Goal: Navigation & Orientation: Find specific page/section

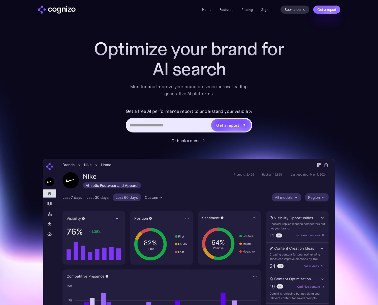
scroll to position [2, 0]
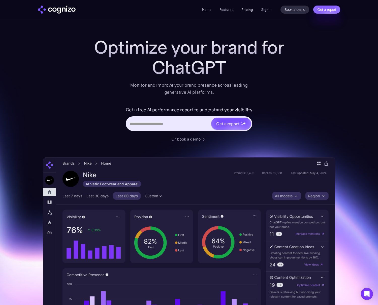
click at [245, 10] on link "Pricing" at bounding box center [248, 9] width 12 height 5
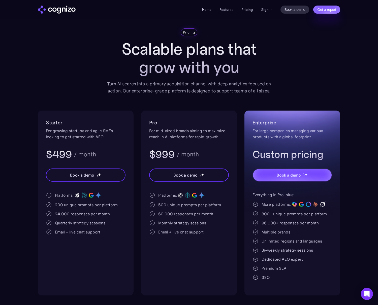
click at [211, 11] on link "Home" at bounding box center [206, 9] width 9 height 5
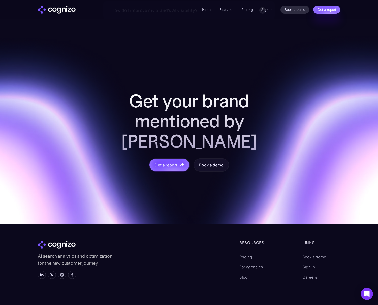
scroll to position [1917, 0]
click at [257, 265] on link "For agencies" at bounding box center [251, 268] width 23 height 6
drag, startPoint x: 37, startPoint y: 254, endPoint x: 40, endPoint y: 254, distance: 2.8
click at [37, 254] on section "Get your brand mentioned by AI Get a report Book a demo AI search analytics and…" at bounding box center [189, 173] width 378 height 306
click at [70, 273] on img at bounding box center [72, 275] width 4 height 4
